Goal: Transaction & Acquisition: Obtain resource

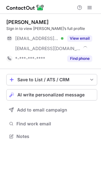
scroll to position [132, 101]
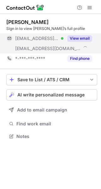
click at [86, 36] on button "View email" at bounding box center [79, 38] width 25 height 6
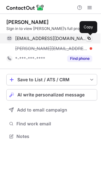
click at [89, 36] on span at bounding box center [88, 38] width 5 height 5
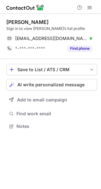
scroll to position [122, 101]
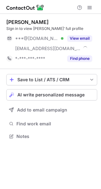
scroll to position [132, 101]
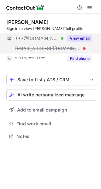
click at [85, 36] on button "View email" at bounding box center [79, 38] width 25 height 6
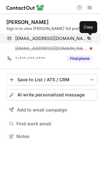
click at [89, 36] on span at bounding box center [88, 38] width 5 height 5
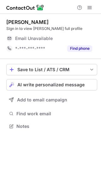
scroll to position [122, 101]
